Goal: Contribute content: Add original content to the website for others to see

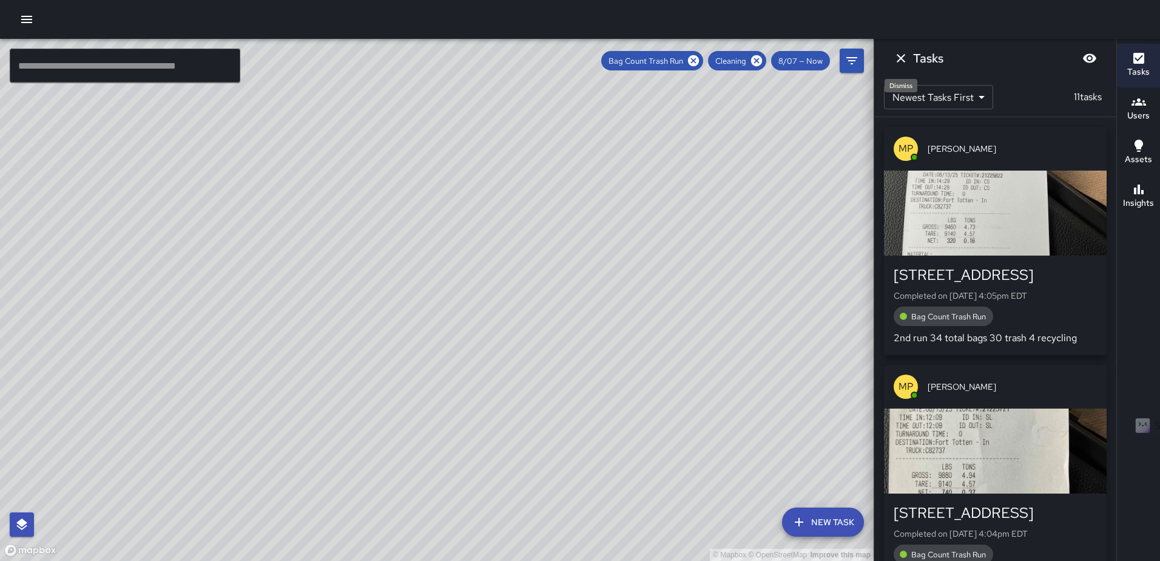
click at [896, 53] on icon "Dismiss" at bounding box center [901, 58] width 15 height 15
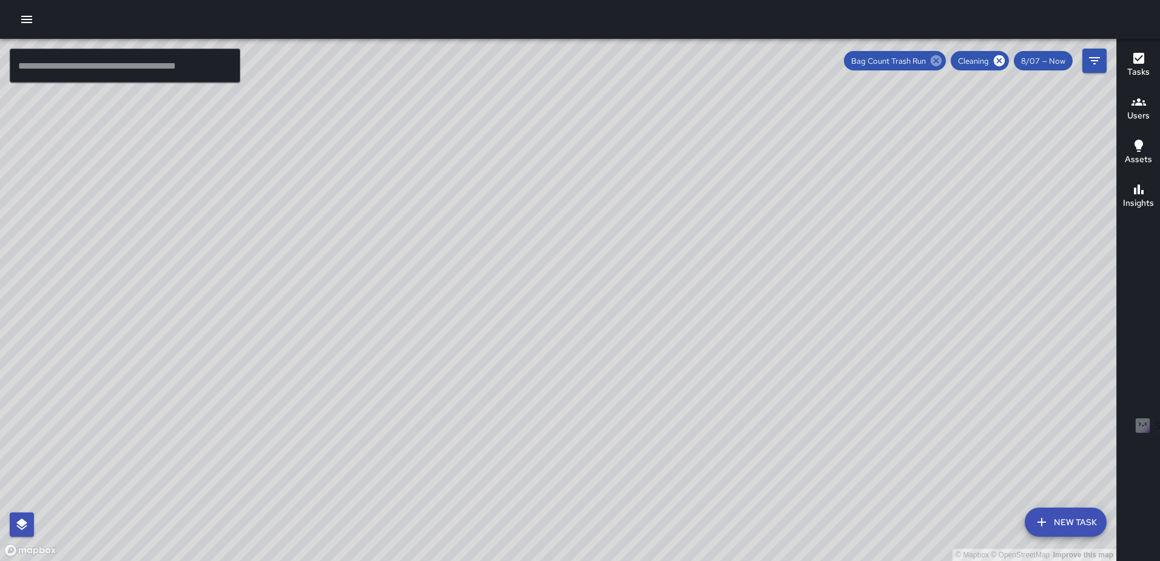
click at [939, 61] on icon at bounding box center [936, 60] width 11 height 11
click at [1001, 60] on icon at bounding box center [999, 60] width 13 height 13
click at [1090, 55] on icon "Filters" at bounding box center [1094, 60] width 15 height 15
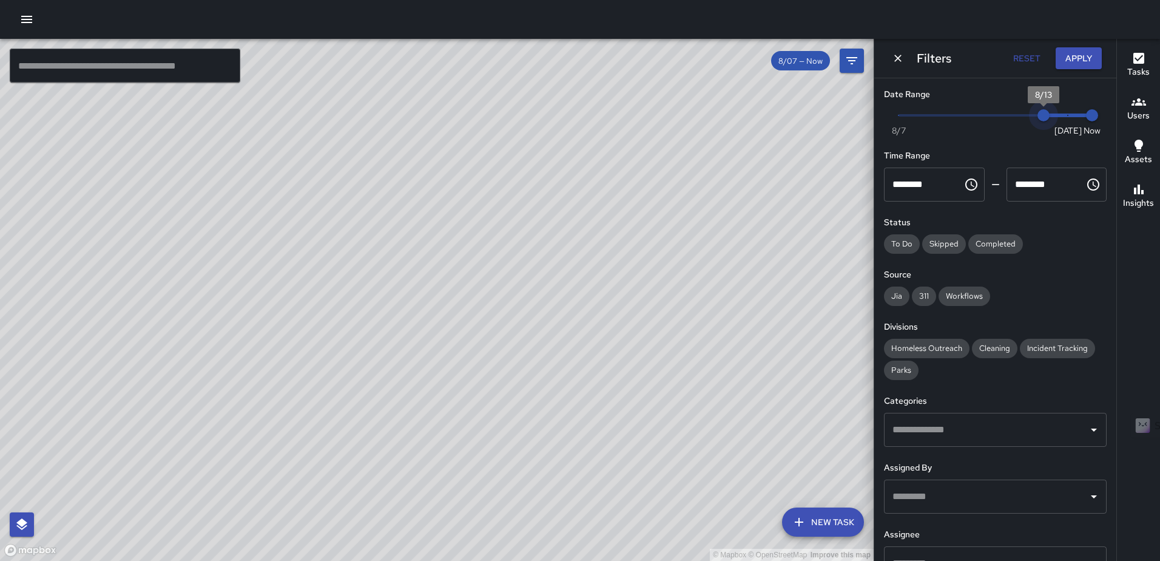
type input "*"
drag, startPoint x: 902, startPoint y: 114, endPoint x: 1062, endPoint y: 112, distance: 160.2
click at [1062, 112] on span "8/14" at bounding box center [1068, 115] width 12 height 12
click at [1075, 55] on button "Apply" at bounding box center [1079, 58] width 46 height 22
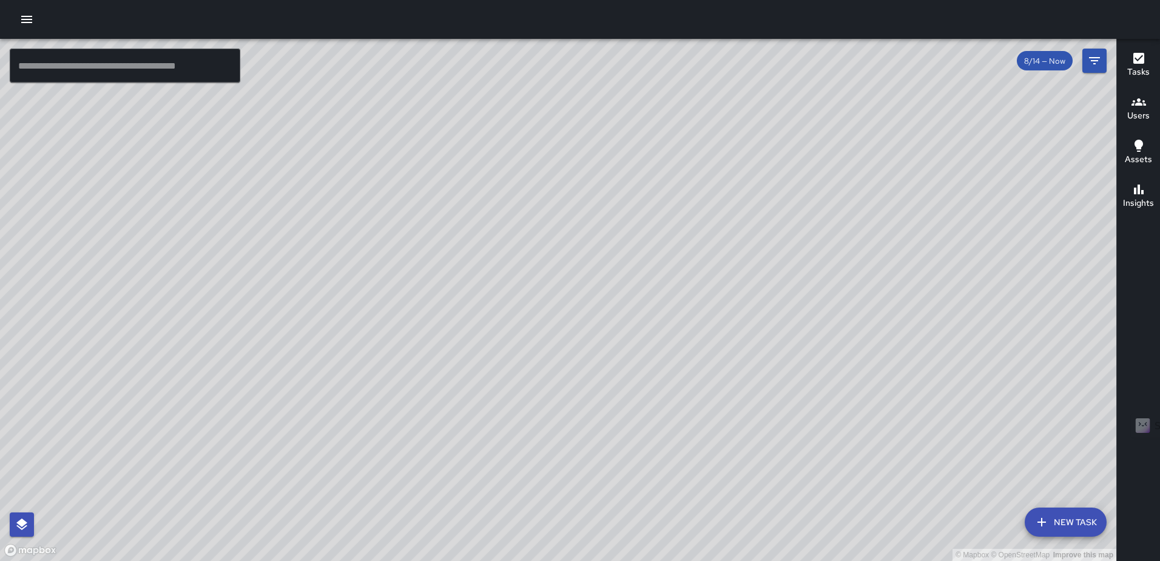
click at [446, 308] on div "© Mapbox © OpenStreetMap Improve this map MP [PERSON_NAME] [STREET_ADDRESS] Com…" at bounding box center [558, 300] width 1116 height 522
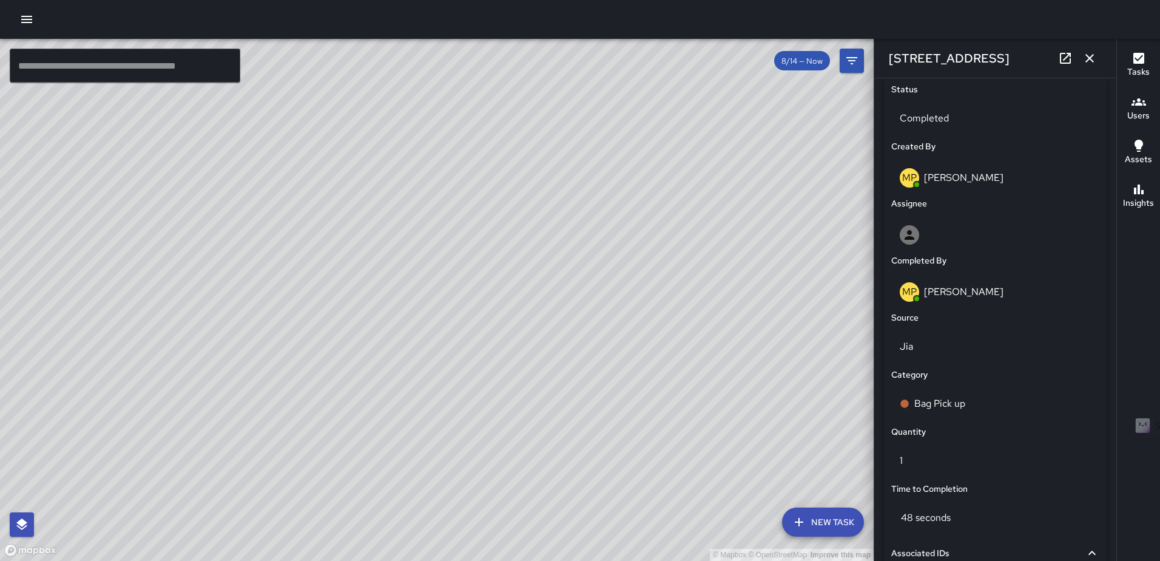
scroll to position [751, 0]
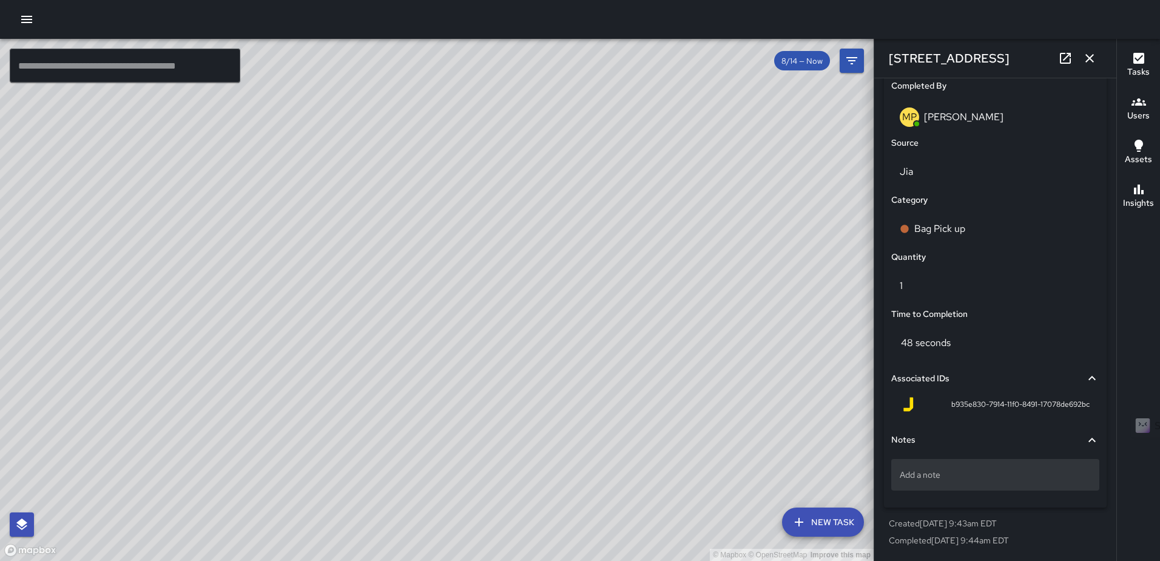
click at [963, 483] on div "Add a note" at bounding box center [995, 475] width 208 height 32
type textarea "*****"
click at [1090, 56] on icon "button" at bounding box center [1089, 58] width 15 height 15
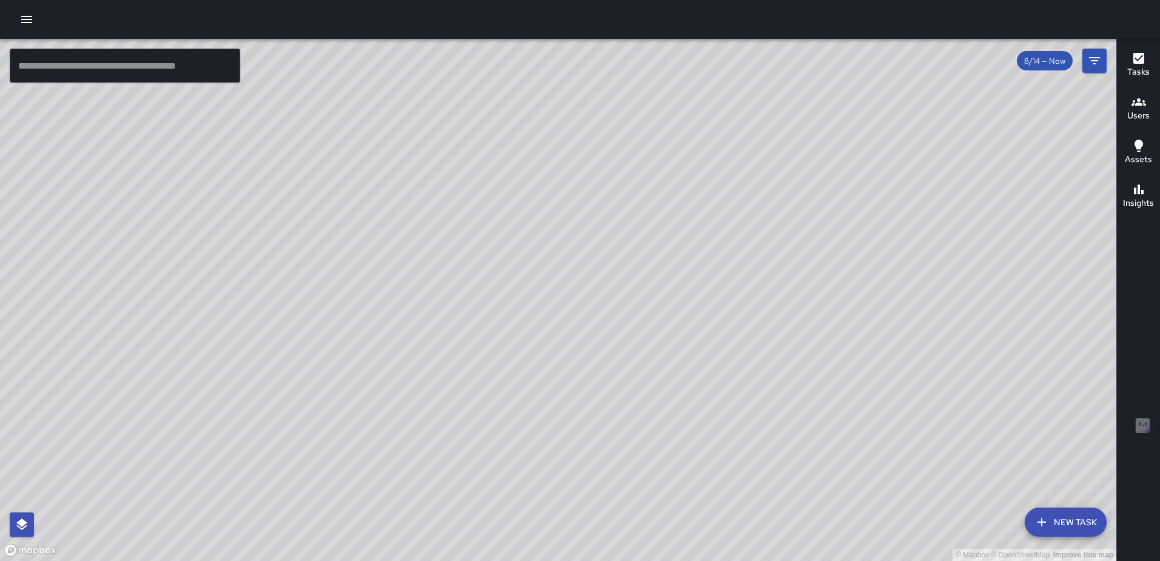
click at [1082, 274] on div "© Mapbox © OpenStreetMap Improve this map MP [PERSON_NAME] [STREET_ADDRESS] Com…" at bounding box center [558, 300] width 1116 height 522
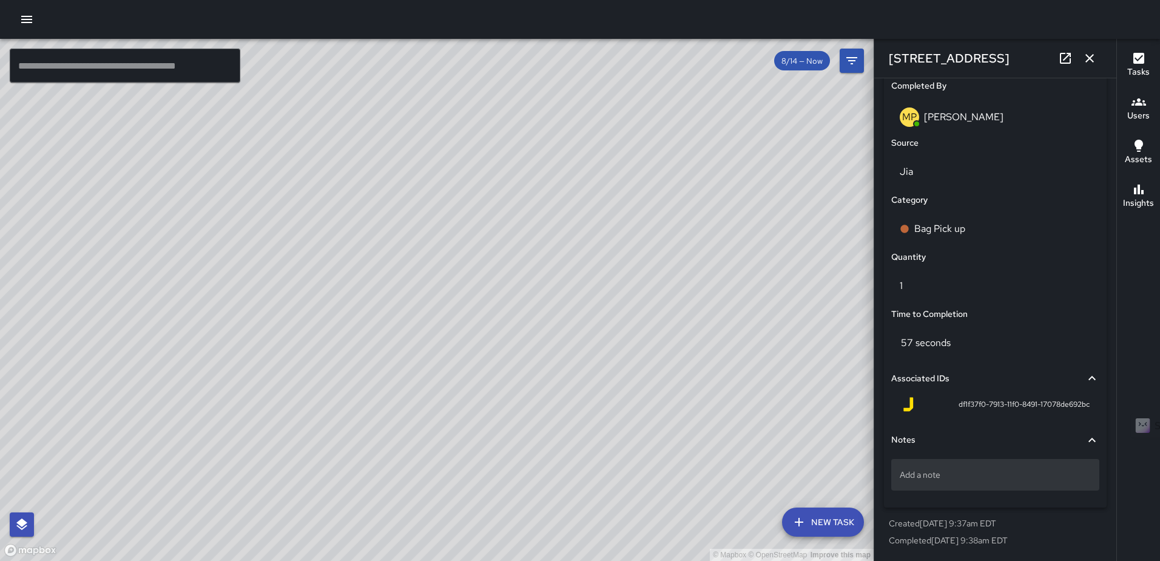
click at [990, 478] on p "Add a note" at bounding box center [995, 474] width 191 height 12
type textarea "*****"
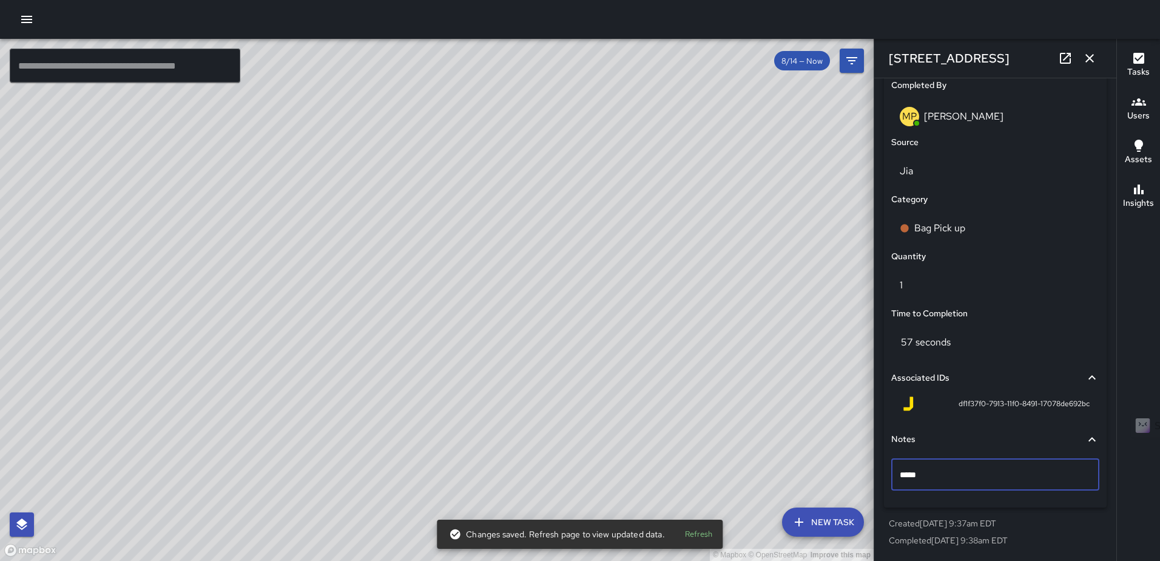
click at [1088, 66] on button "button" at bounding box center [1090, 58] width 24 height 24
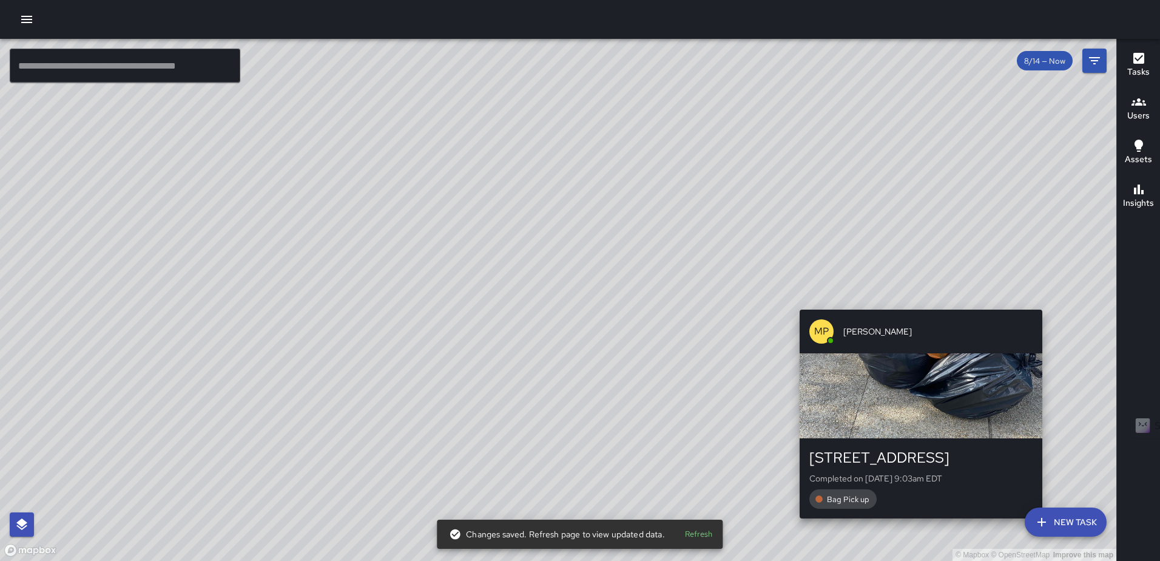
click at [1047, 300] on div "© Mapbox © OpenStreetMap Improve this map MP [PERSON_NAME] [STREET_ADDRESS] Com…" at bounding box center [558, 300] width 1116 height 522
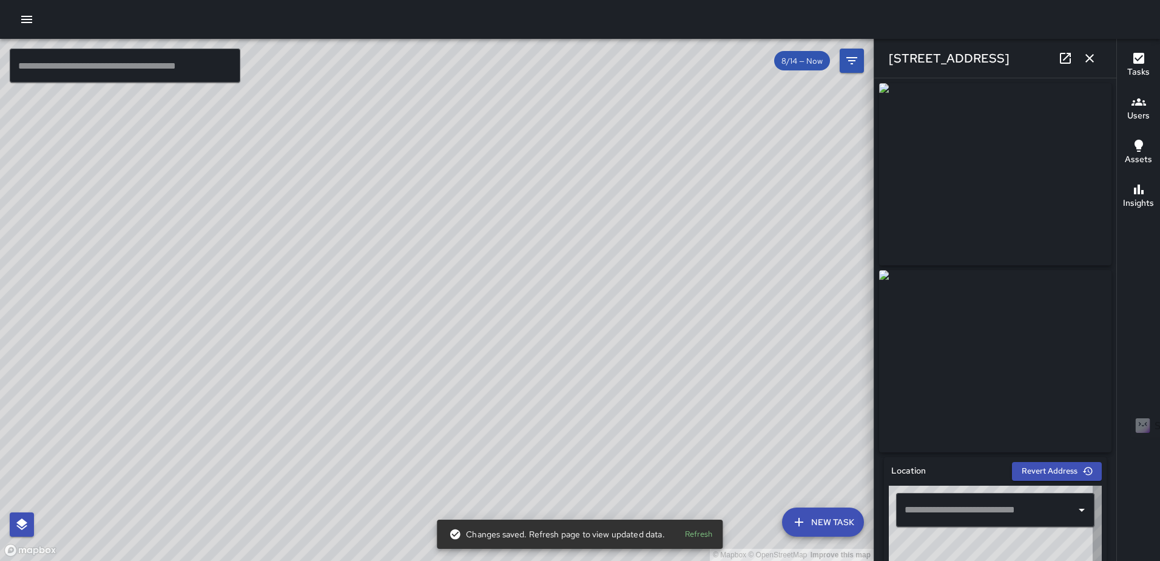
type input "**********"
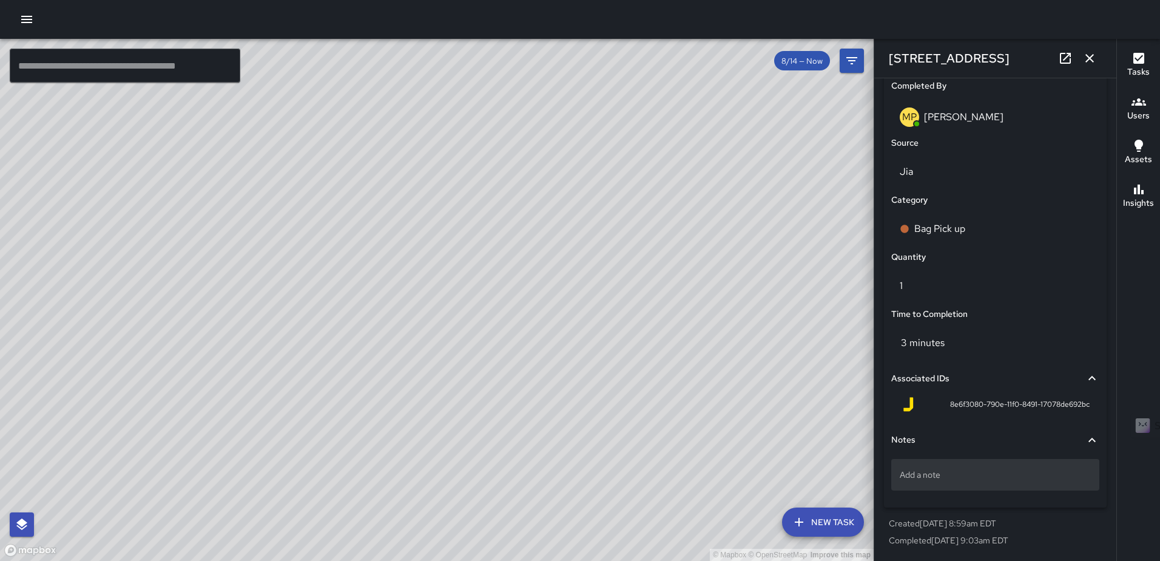
click at [945, 472] on p "Add a note" at bounding box center [995, 474] width 191 height 12
type textarea "**********"
click at [1096, 57] on icon "button" at bounding box center [1089, 58] width 15 height 15
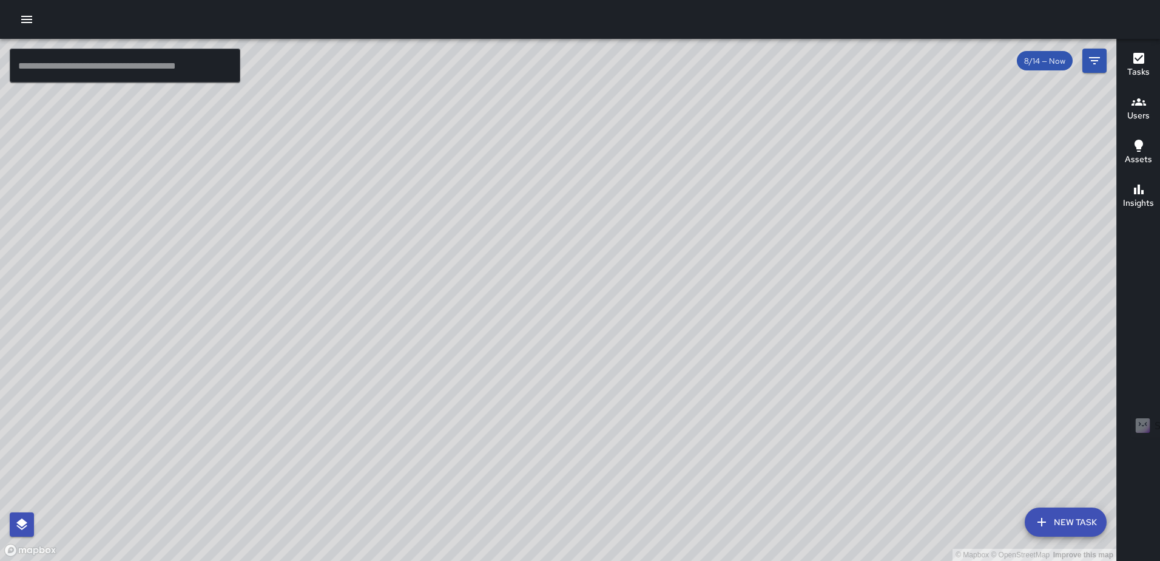
click at [481, 408] on div "© Mapbox © OpenStreetMap Improve this map MP [PERSON_NAME] [STREET_ADDRESS] Com…" at bounding box center [558, 300] width 1116 height 522
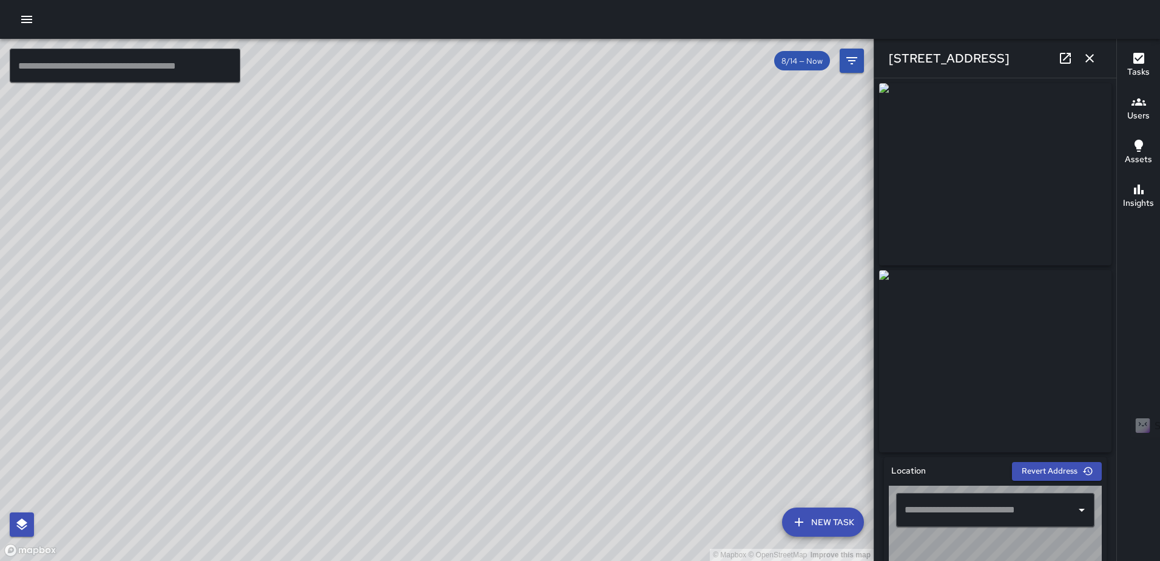
type input "**********"
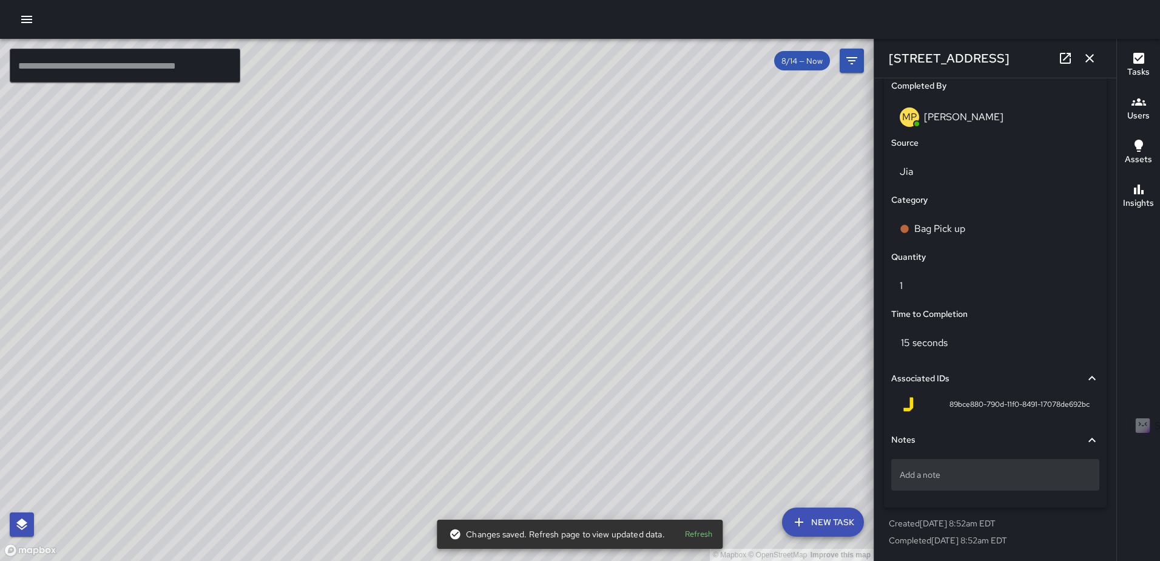
click at [970, 479] on p "Add a note" at bounding box center [995, 474] width 191 height 12
type textarea "*****"
click at [1090, 56] on icon "button" at bounding box center [1089, 58] width 15 height 15
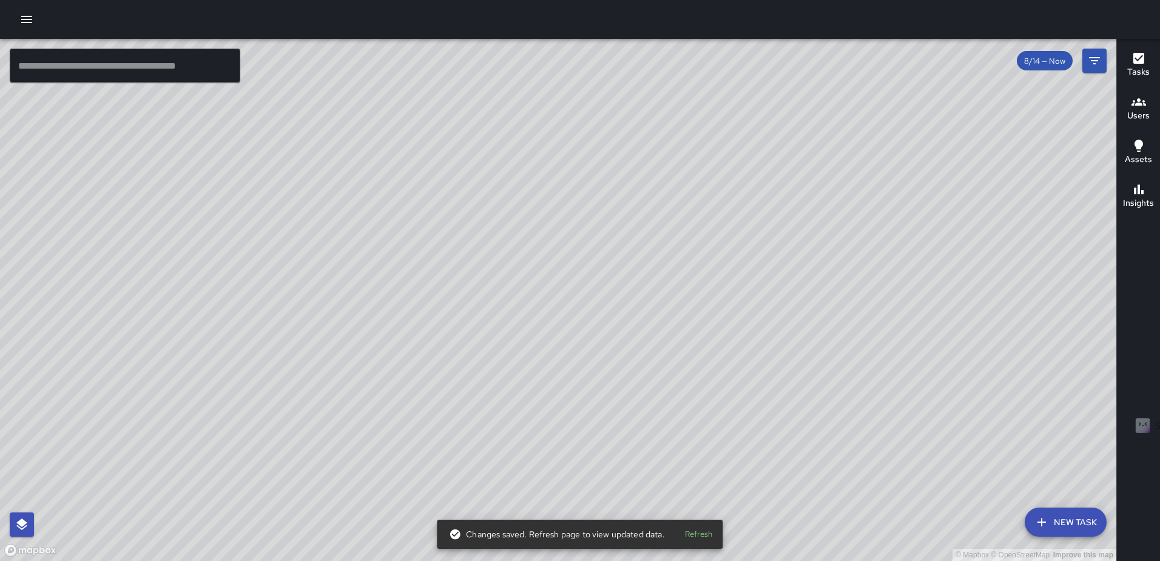
drag, startPoint x: 467, startPoint y: 193, endPoint x: 752, endPoint y: 163, distance: 287.4
click at [752, 163] on div "© Mapbox © OpenStreetMap Improve this map" at bounding box center [558, 300] width 1116 height 522
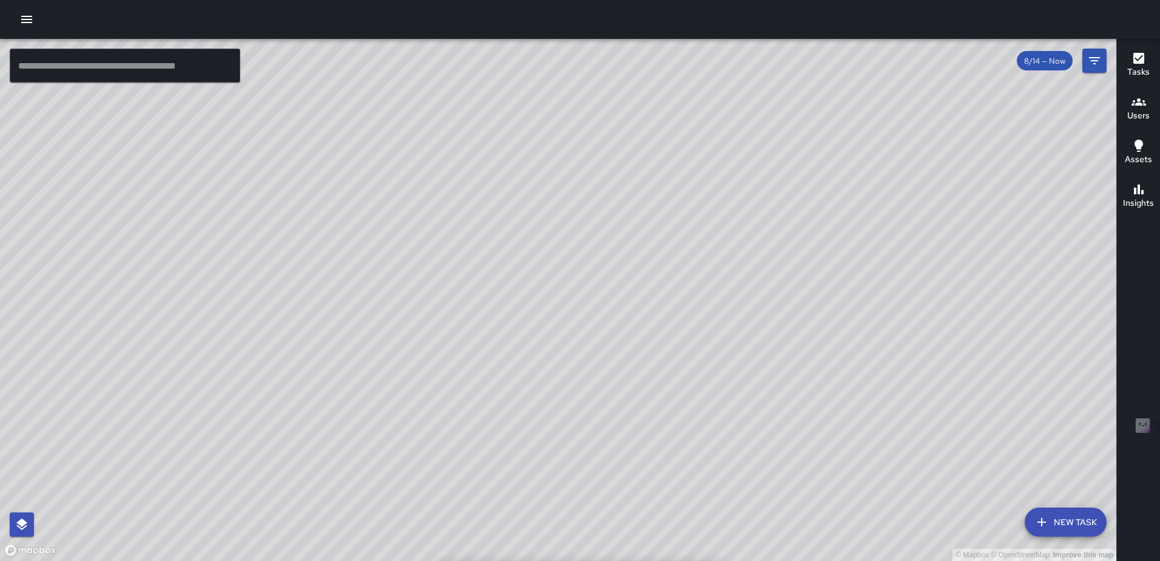
drag, startPoint x: 732, startPoint y: 159, endPoint x: 728, endPoint y: 181, distance: 22.7
click at [728, 181] on div "© Mapbox © OpenStreetMap Improve this map" at bounding box center [558, 300] width 1116 height 522
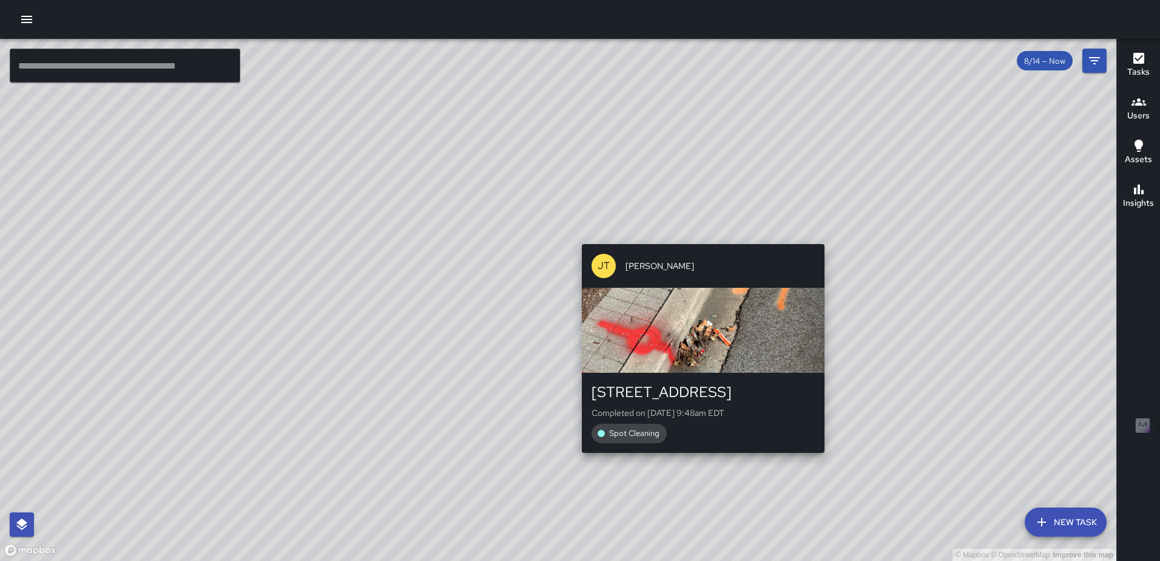
click at [697, 235] on div "© Mapbox © OpenStreetMap Improve this map [PERSON_NAME] [PERSON_NAME] [STREET_A…" at bounding box center [558, 300] width 1116 height 522
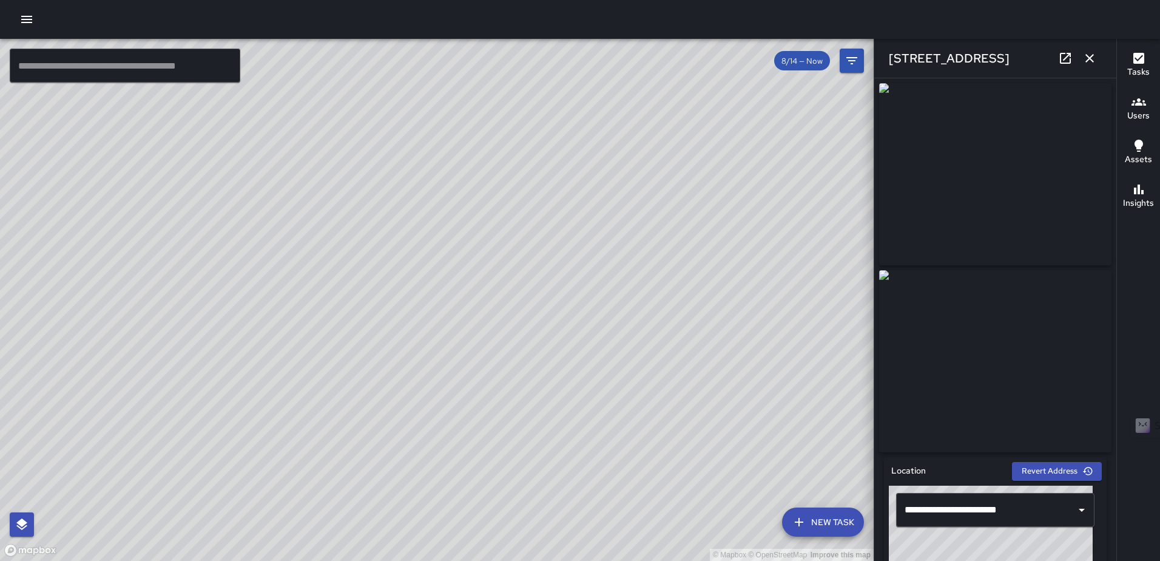
click at [1088, 55] on icon "button" at bounding box center [1089, 58] width 15 height 15
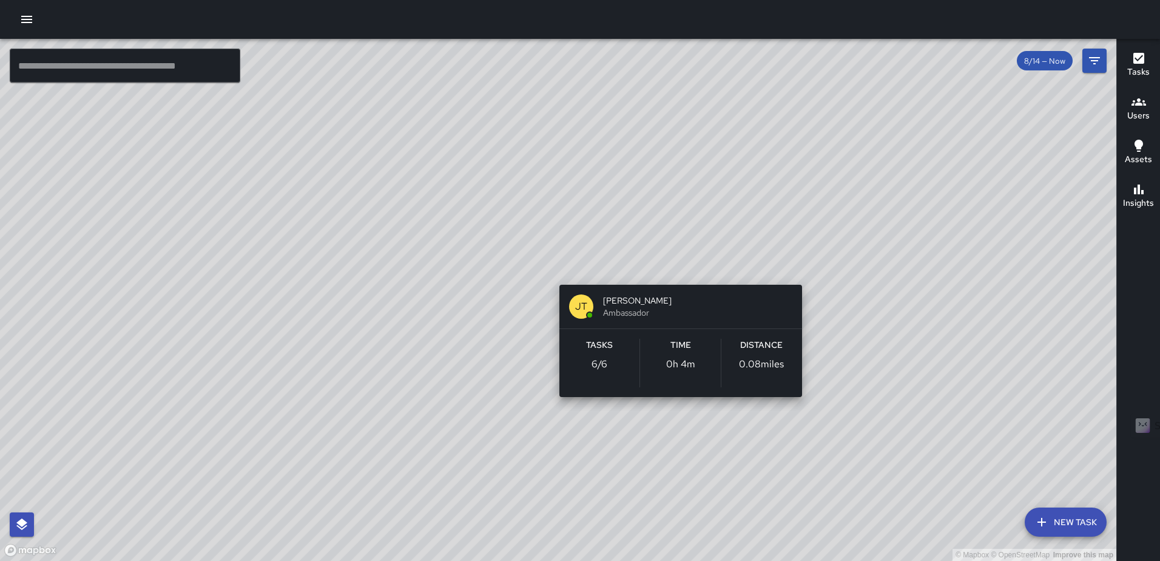
drag, startPoint x: 303, startPoint y: 300, endPoint x: 760, endPoint y: 266, distance: 458.1
click at [760, 266] on div "© Mapbox © OpenStreetMap Improve this map [PERSON_NAME] [PERSON_NAME] Ambassado…" at bounding box center [558, 300] width 1116 height 522
